Goal: Task Accomplishment & Management: Use online tool/utility

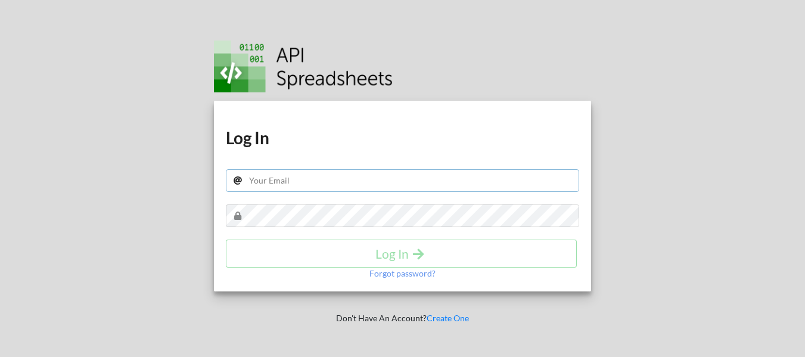
click at [323, 186] on input "text" at bounding box center [402, 180] width 353 height 23
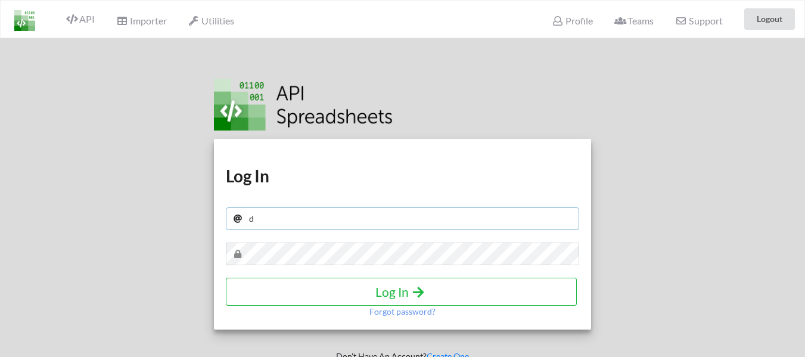
type input "[EMAIL_ADDRESS][DOMAIN_NAME]"
click at [407, 296] on h4 "Log In" at bounding box center [401, 291] width 326 height 15
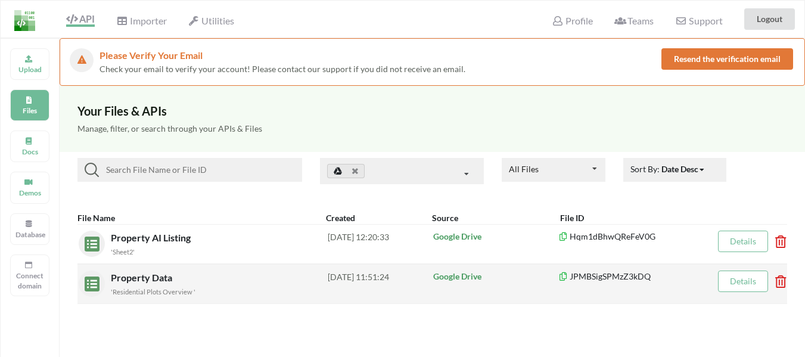
click at [379, 280] on div "[DATE] 11:51:24" at bounding box center [380, 284] width 105 height 26
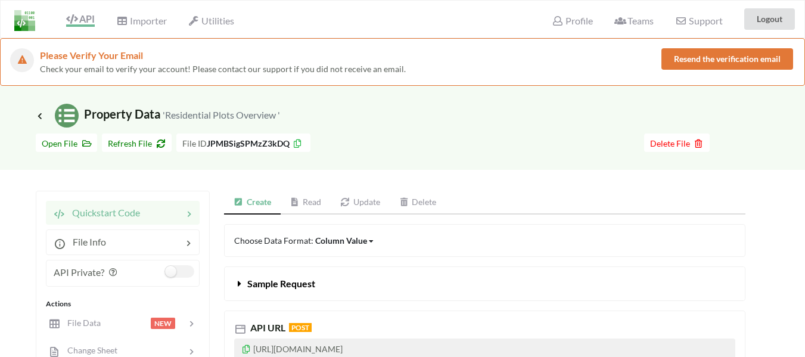
click at [306, 204] on link "Read" at bounding box center [306, 203] width 51 height 24
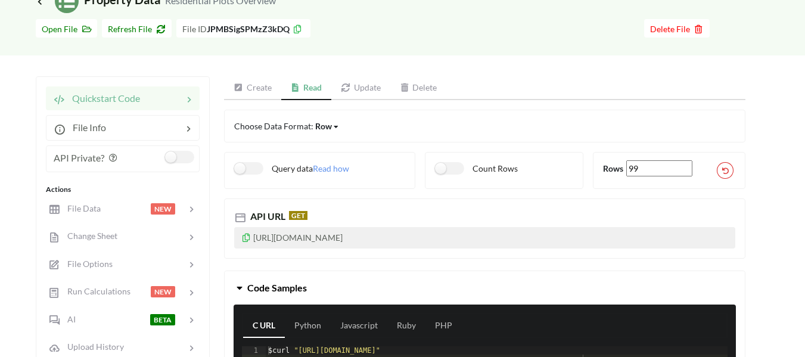
scroll to position [119, 0]
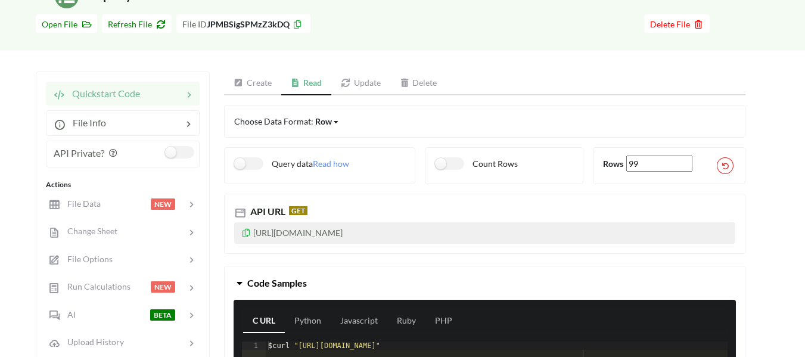
click at [247, 232] on icon at bounding box center [246, 231] width 10 height 8
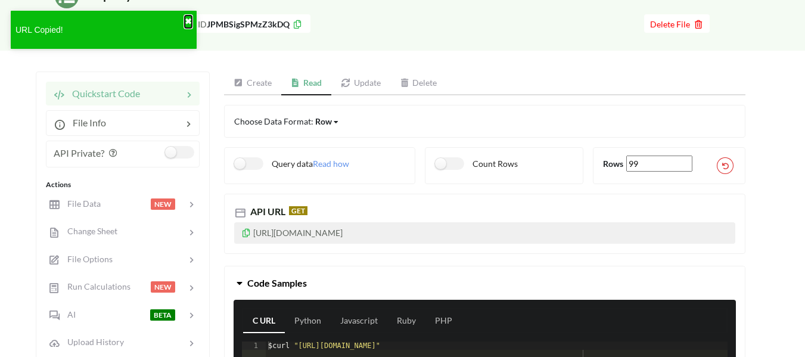
click at [191, 21] on button "✖" at bounding box center [188, 21] width 7 height 13
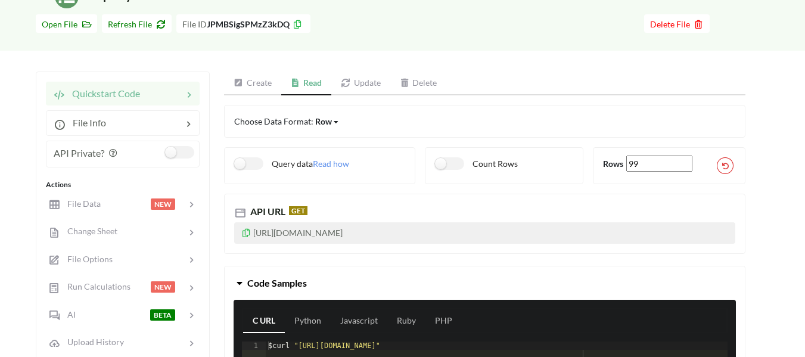
click at [245, 232] on icon at bounding box center [246, 231] width 10 height 8
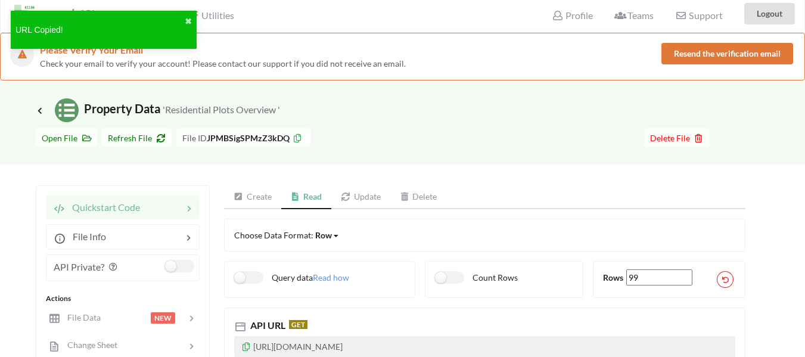
scroll to position [0, 0]
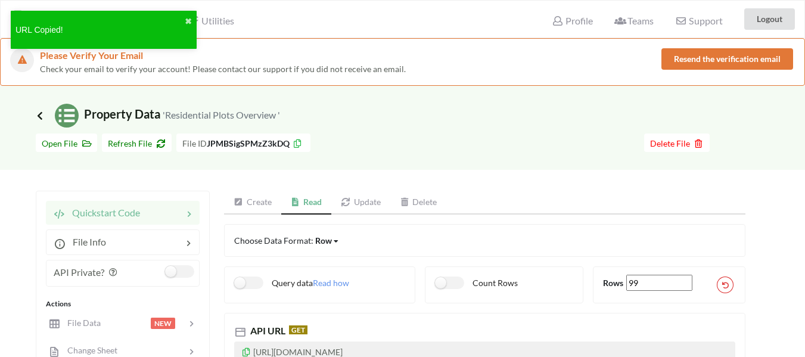
click at [38, 116] on icon at bounding box center [40, 116] width 11 height 10
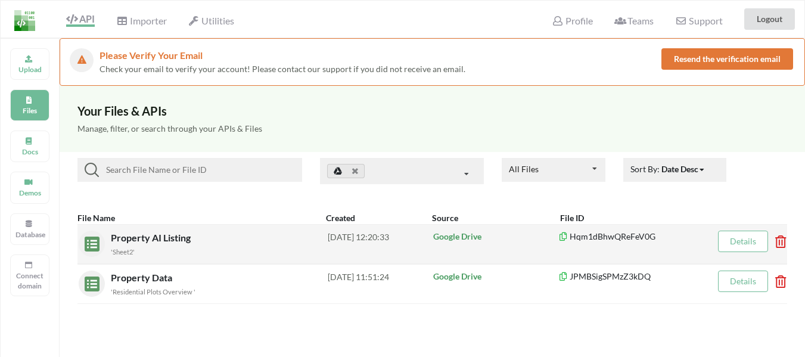
click at [370, 231] on div "2025-09-03 12:20:33" at bounding box center [380, 244] width 105 height 26
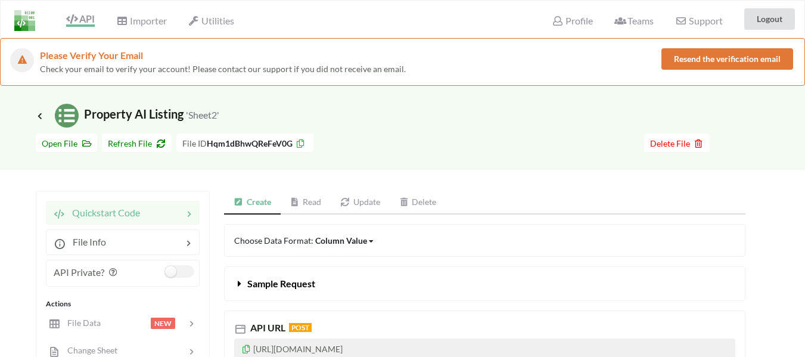
click at [306, 206] on link "Read" at bounding box center [306, 203] width 51 height 24
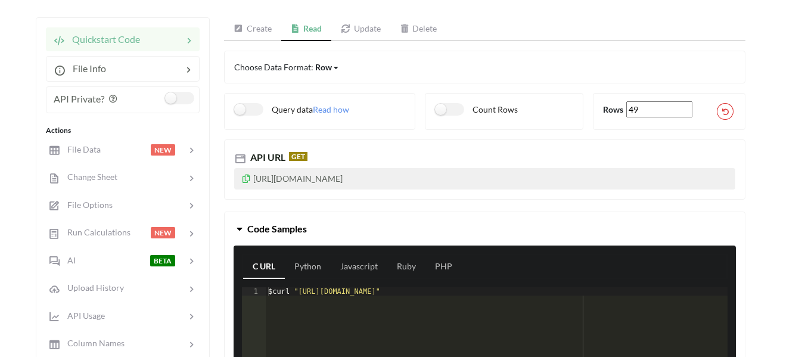
scroll to position [179, 0]
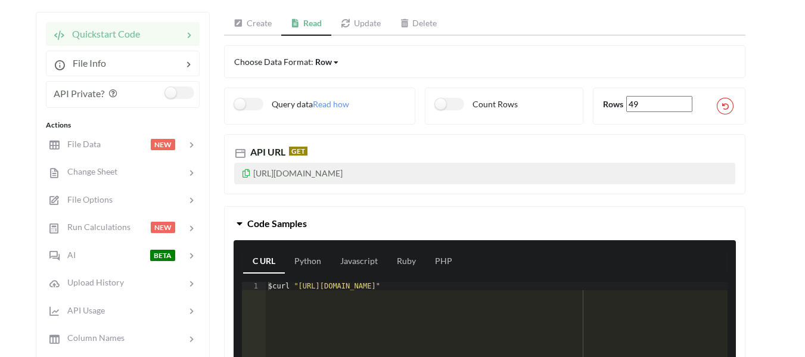
click at [249, 173] on icon at bounding box center [246, 172] width 10 height 8
